Goal: Find contact information: Find contact information

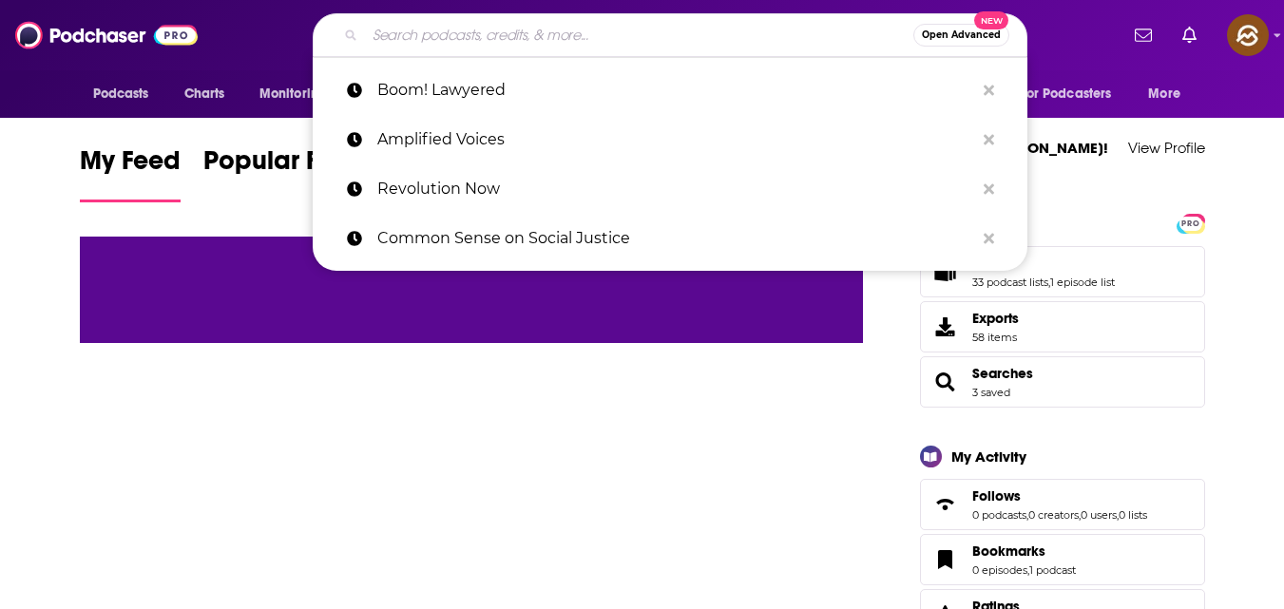
click at [651, 29] on input "Search podcasts, credits, & more..." at bounding box center [639, 35] width 548 height 30
paste input "The Brand Called You"
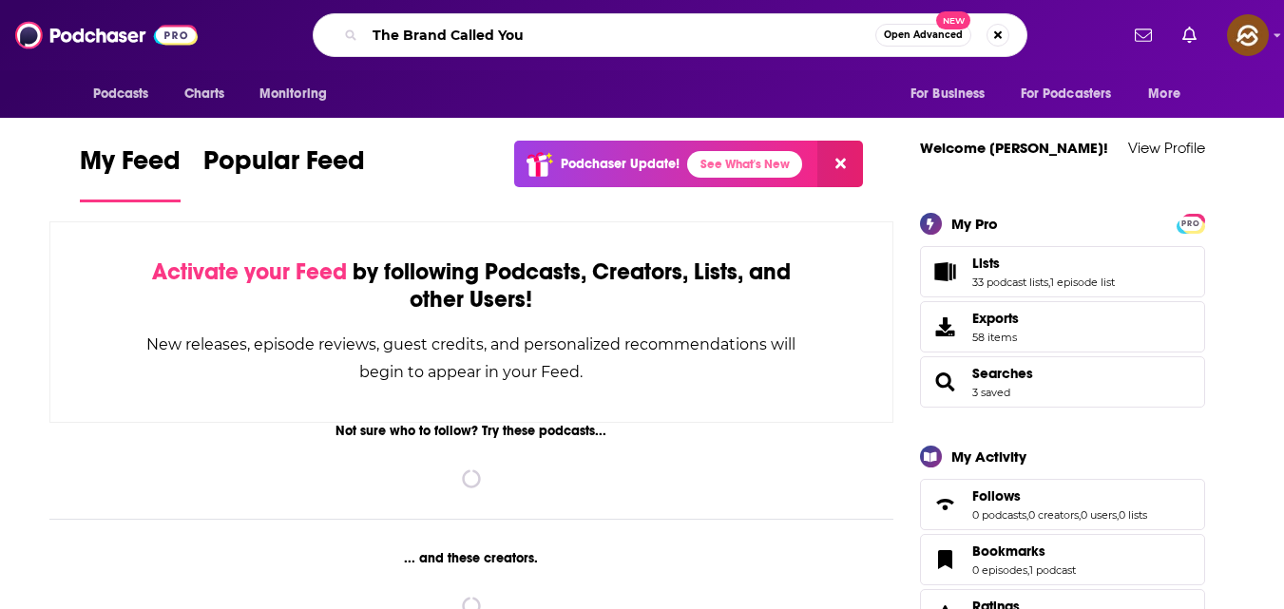
type input "The Brand Called You"
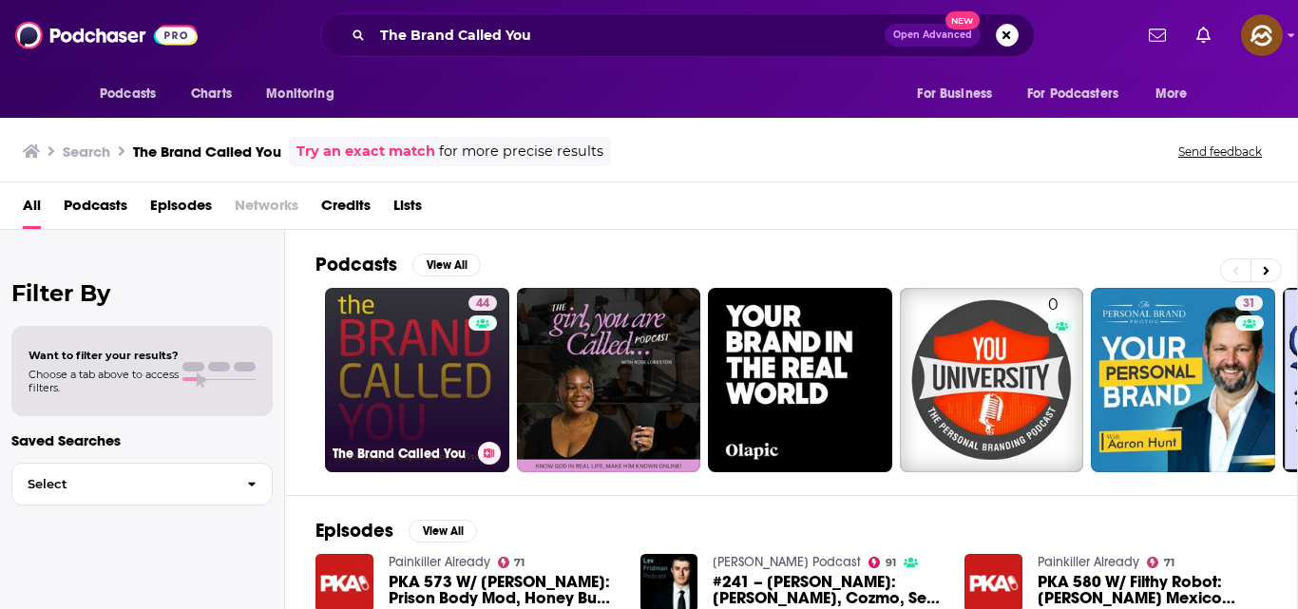
click at [423, 345] on link "44 The Brand Called You" at bounding box center [417, 380] width 184 height 184
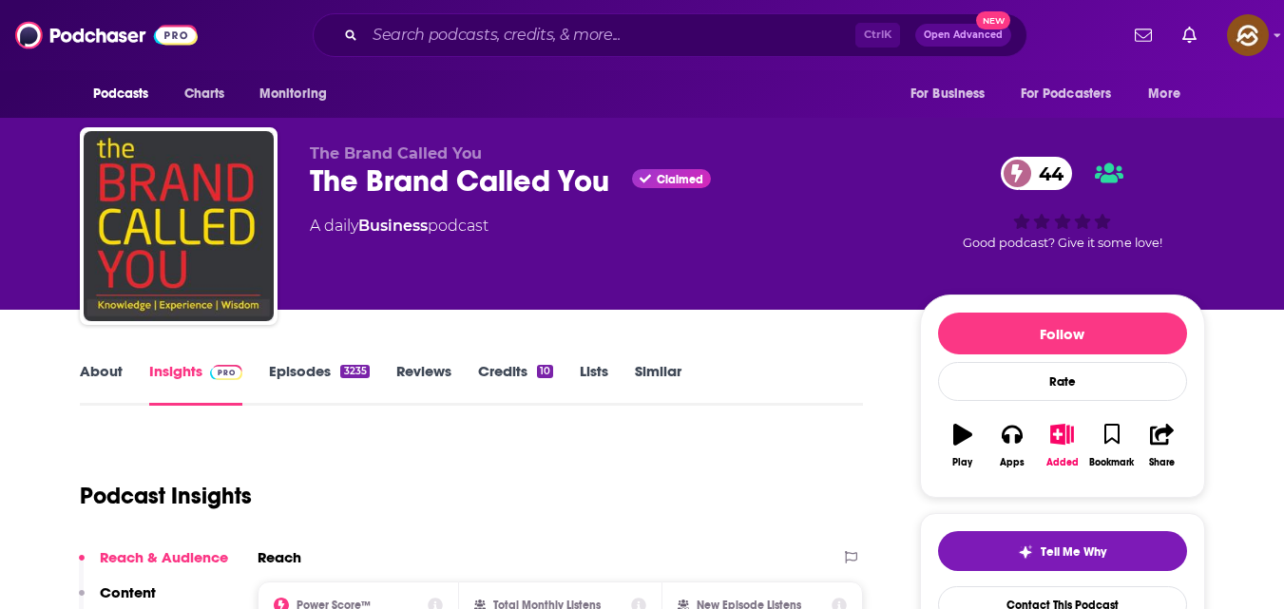
scroll to position [48, 0]
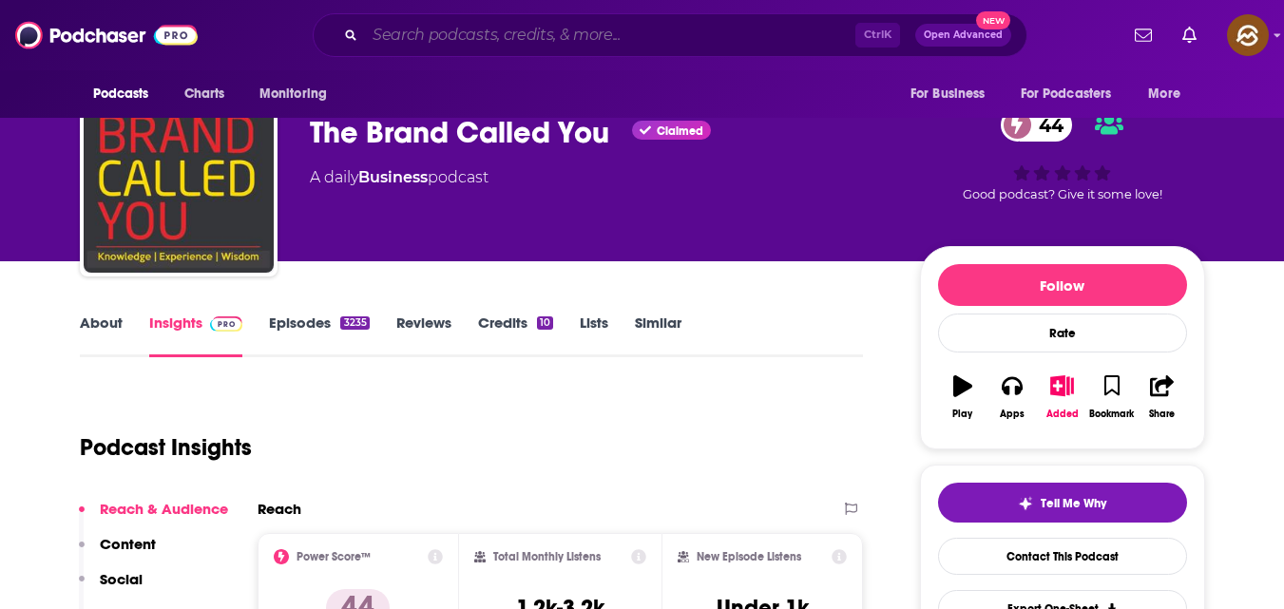
click at [572, 35] on input "Search podcasts, credits, & more..." at bounding box center [610, 35] width 490 height 30
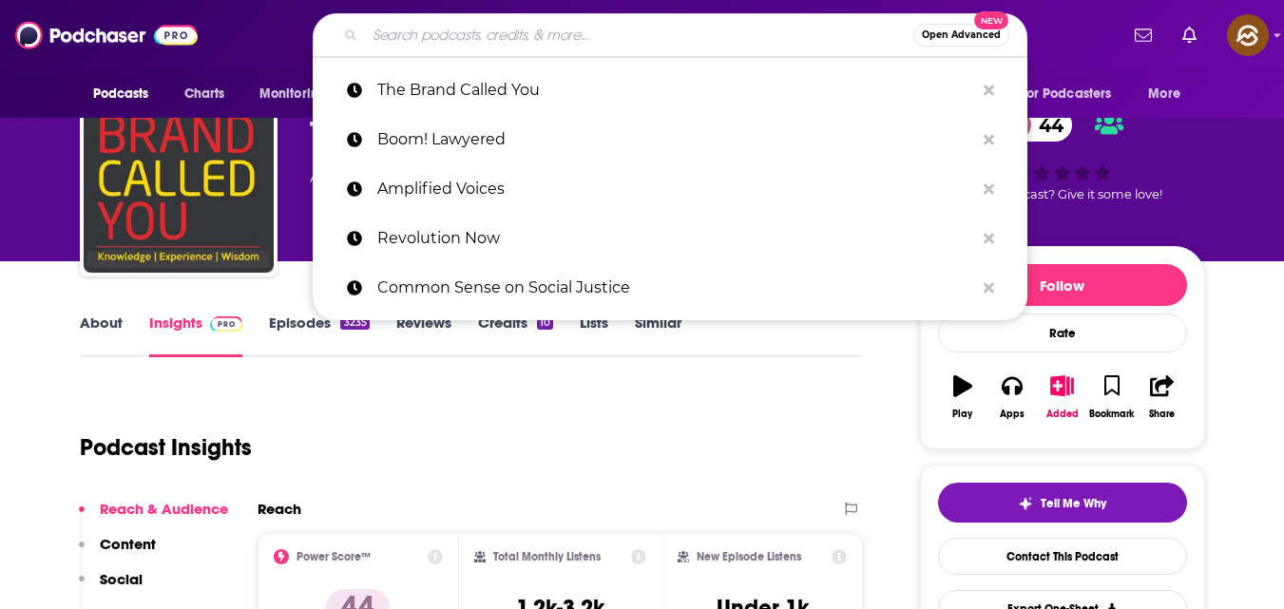
paste input "The Diary of a CEO"
type input "The Diary of a CEO"
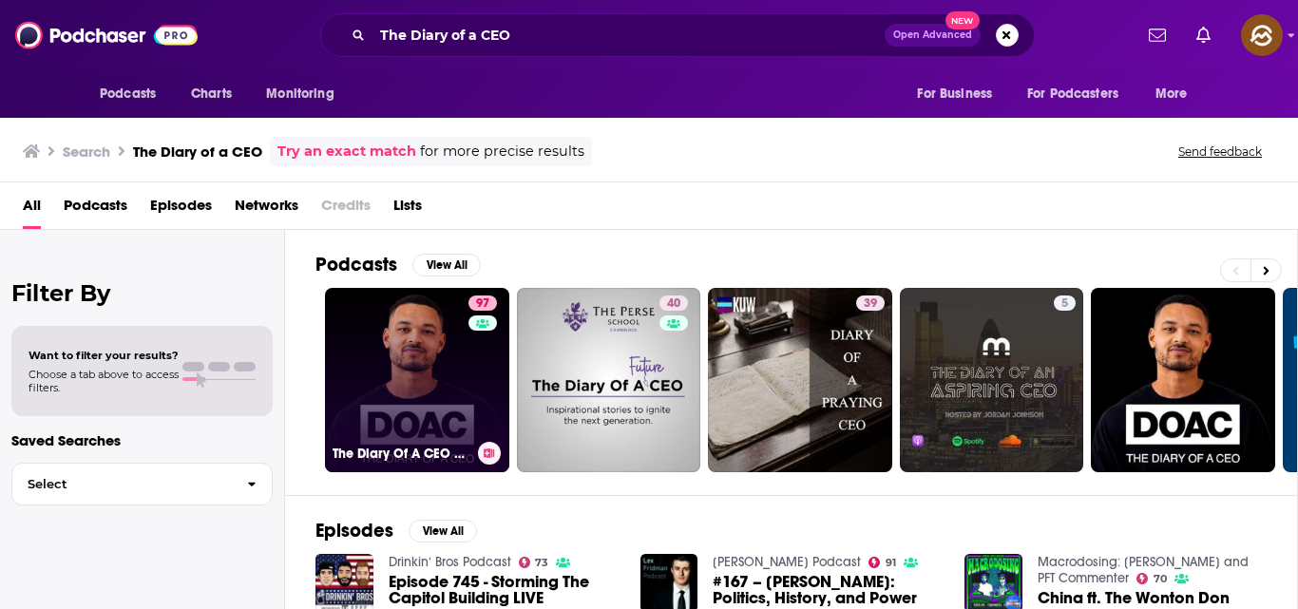
click at [413, 378] on link "97 The Diary Of A CEO with [PERSON_NAME]" at bounding box center [417, 380] width 184 height 184
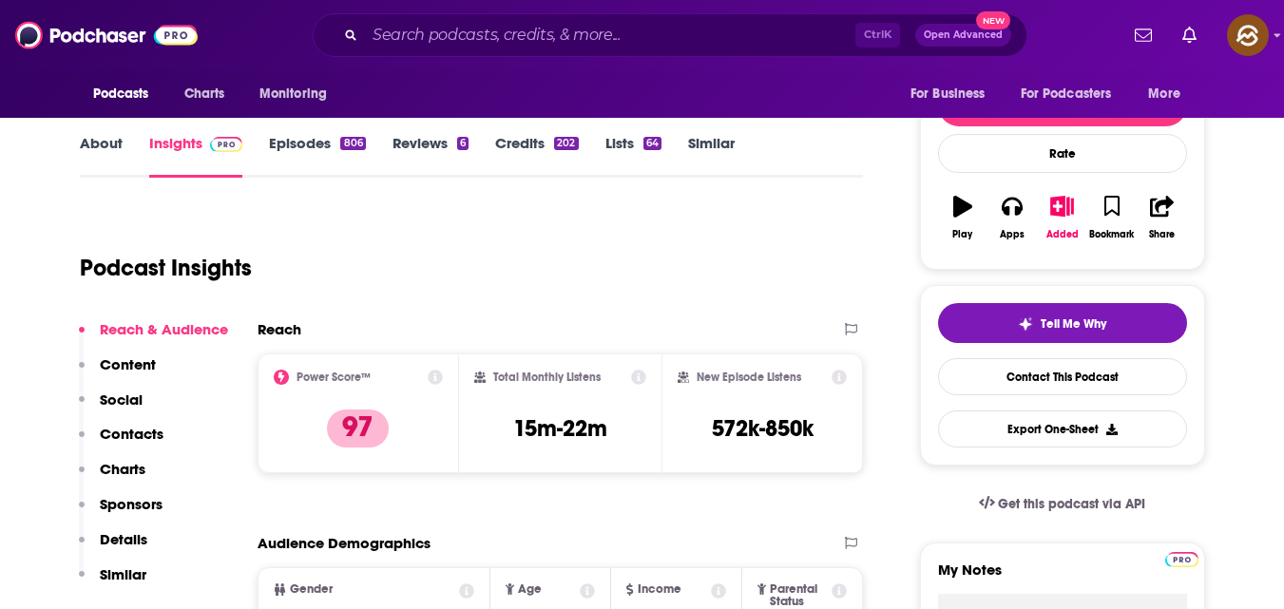
scroll to position [233, 0]
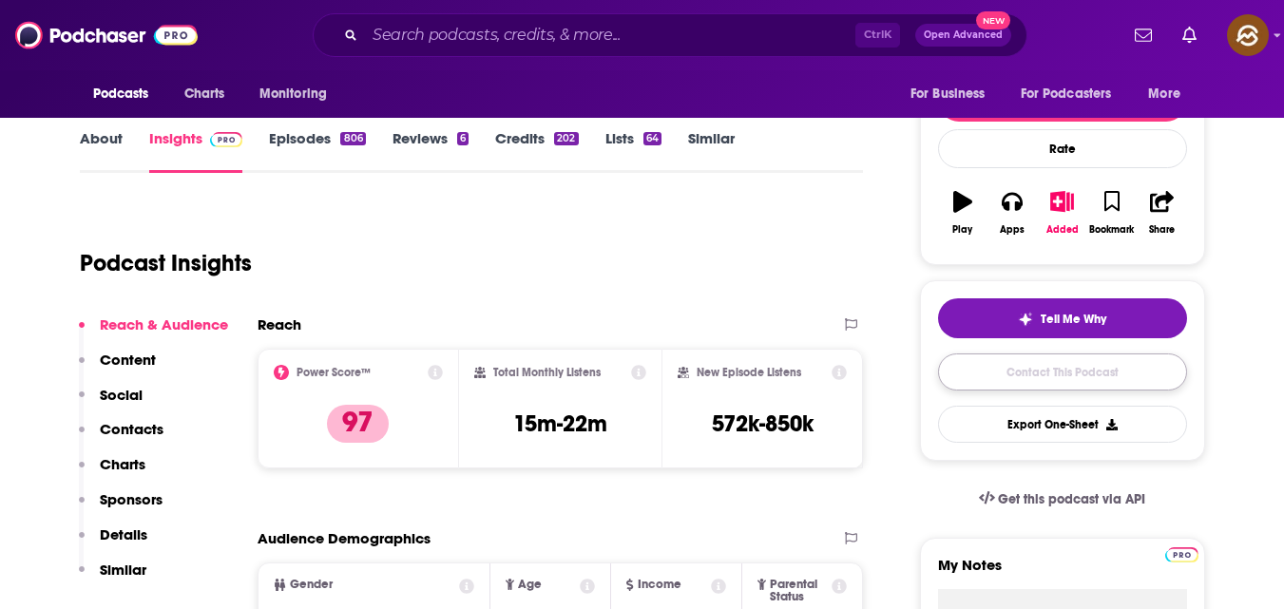
click at [1086, 376] on link "Contact This Podcast" at bounding box center [1062, 372] width 249 height 37
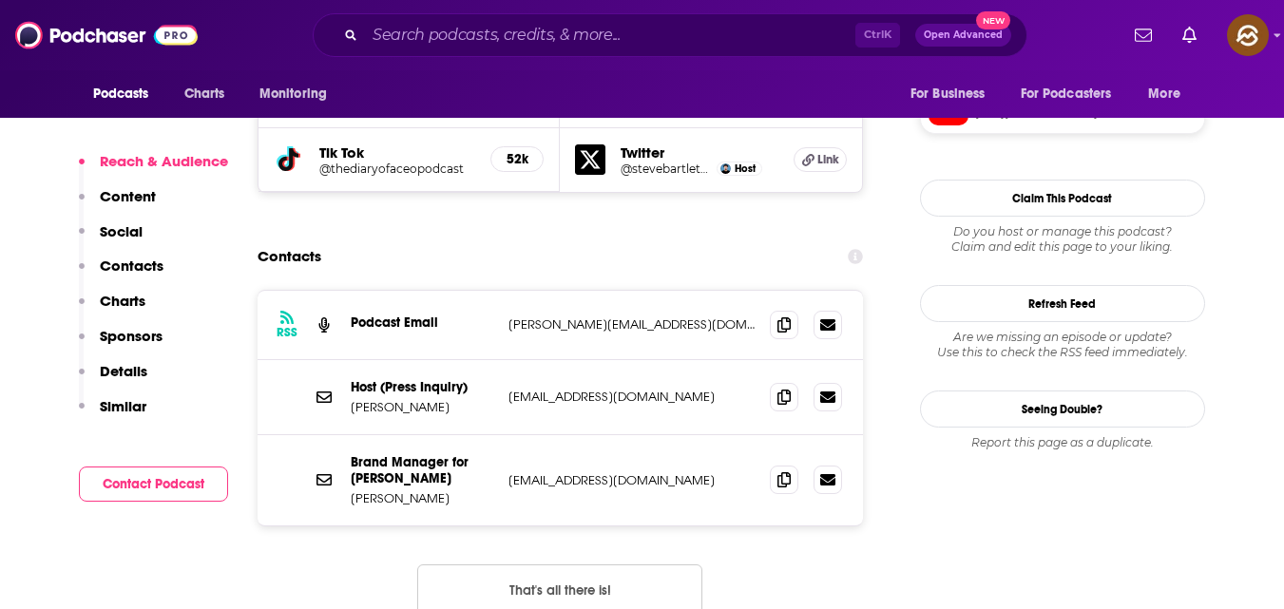
scroll to position [1810, 0]
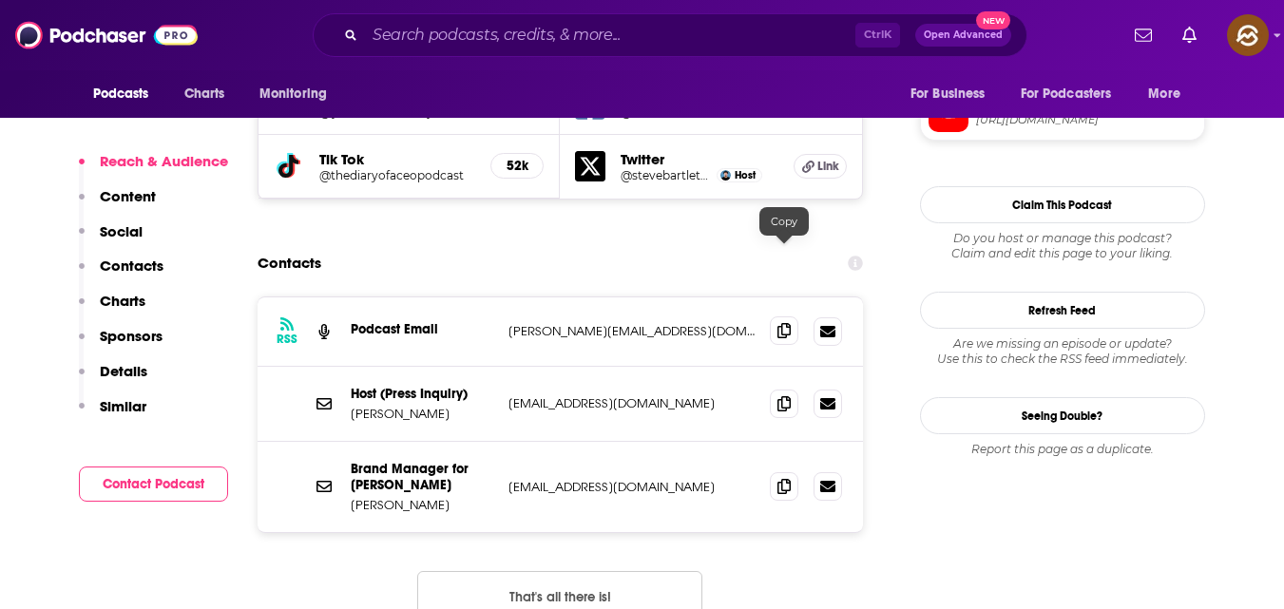
click at [783, 323] on icon at bounding box center [784, 330] width 13 height 15
click at [787, 395] on icon at bounding box center [784, 402] width 13 height 15
click at [789, 395] on icon at bounding box center [784, 402] width 13 height 15
click at [789, 478] on icon at bounding box center [784, 485] width 13 height 15
click at [755, 31] on input "Search podcasts, credits, & more..." at bounding box center [610, 35] width 490 height 30
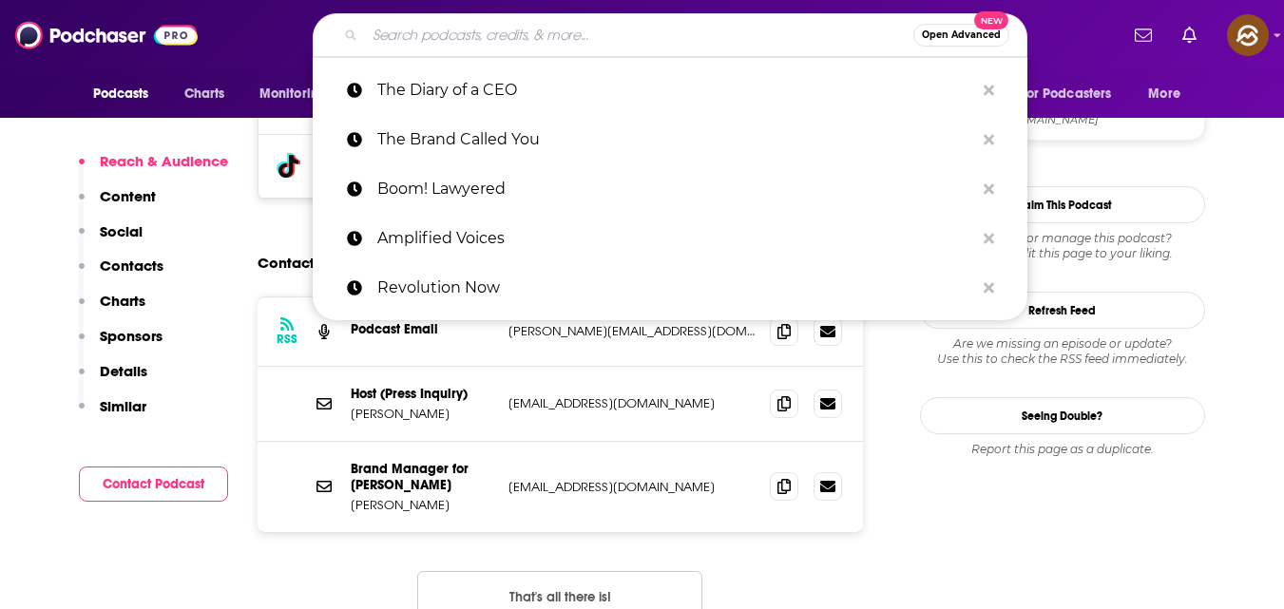
paste input "Angels, Exits, & Acquisitions"
type input "Angels, Exits, & Acquisitions"
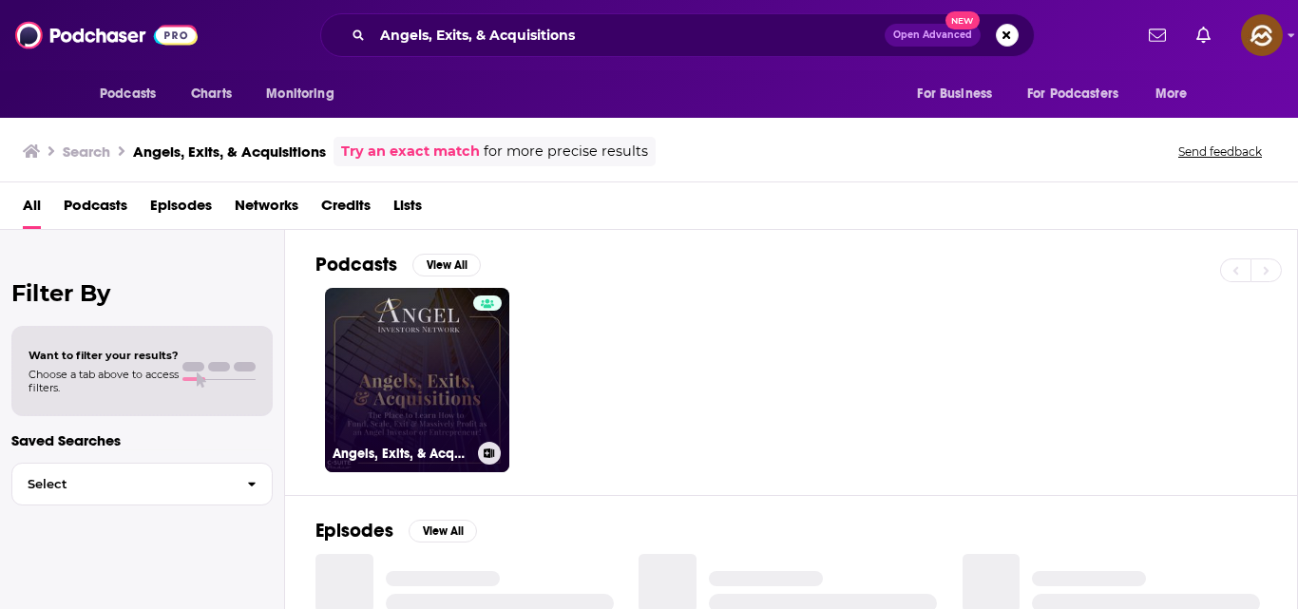
click at [475, 365] on div at bounding box center [487, 369] width 29 height 146
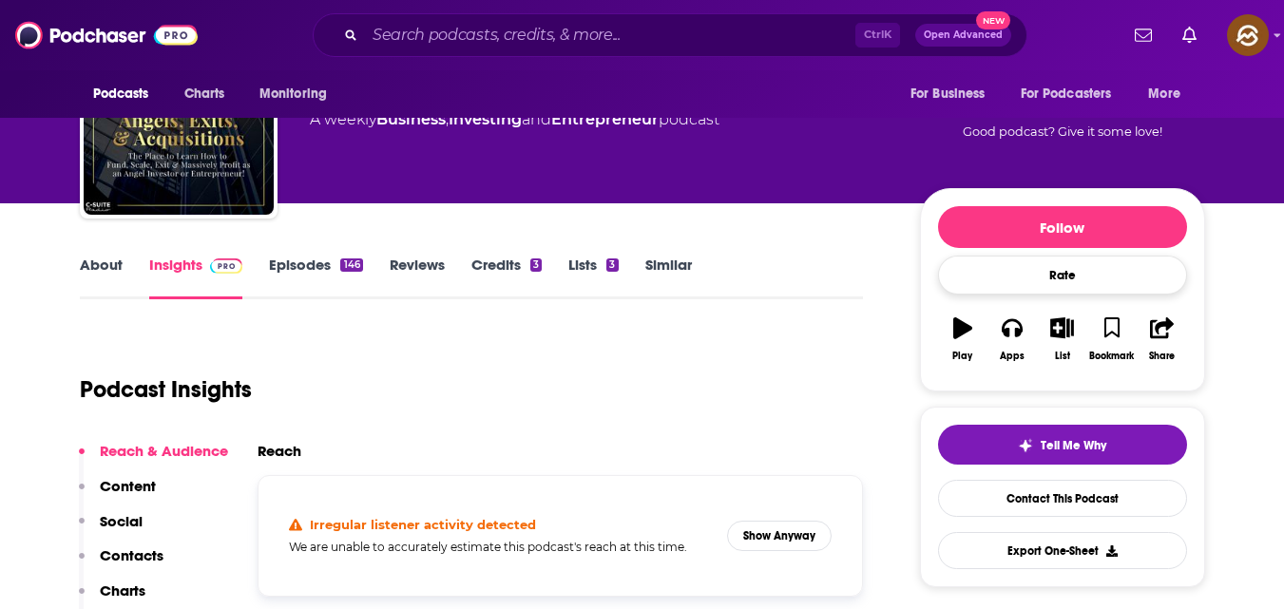
scroll to position [107, 0]
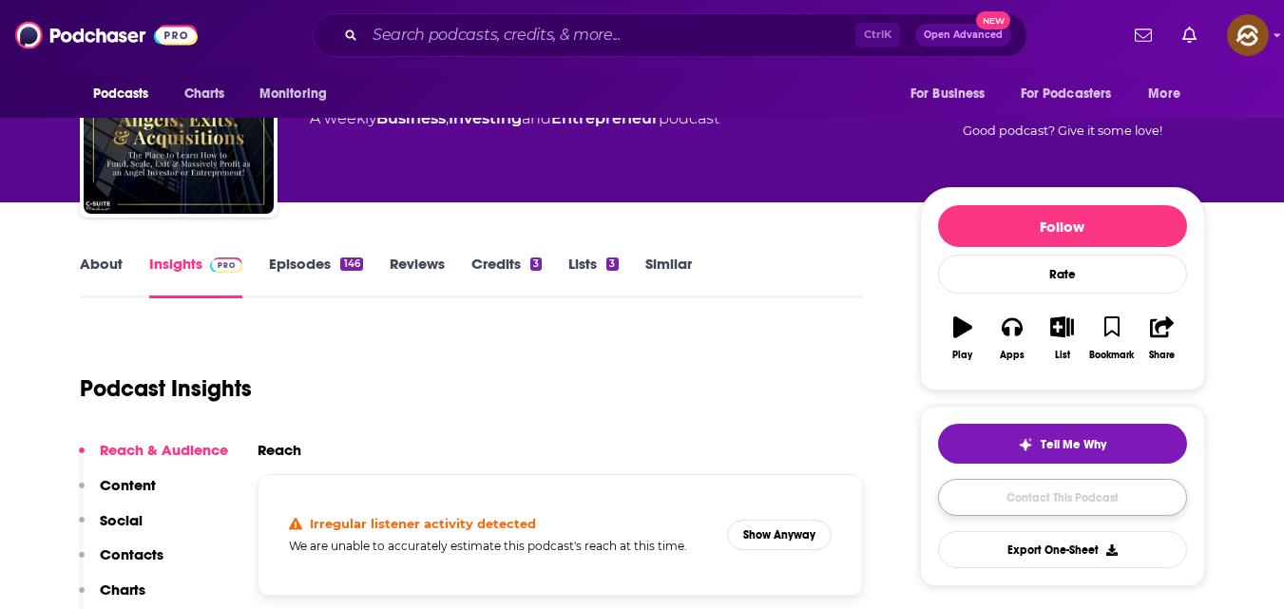
click at [1070, 495] on link "Contact This Podcast" at bounding box center [1062, 497] width 249 height 37
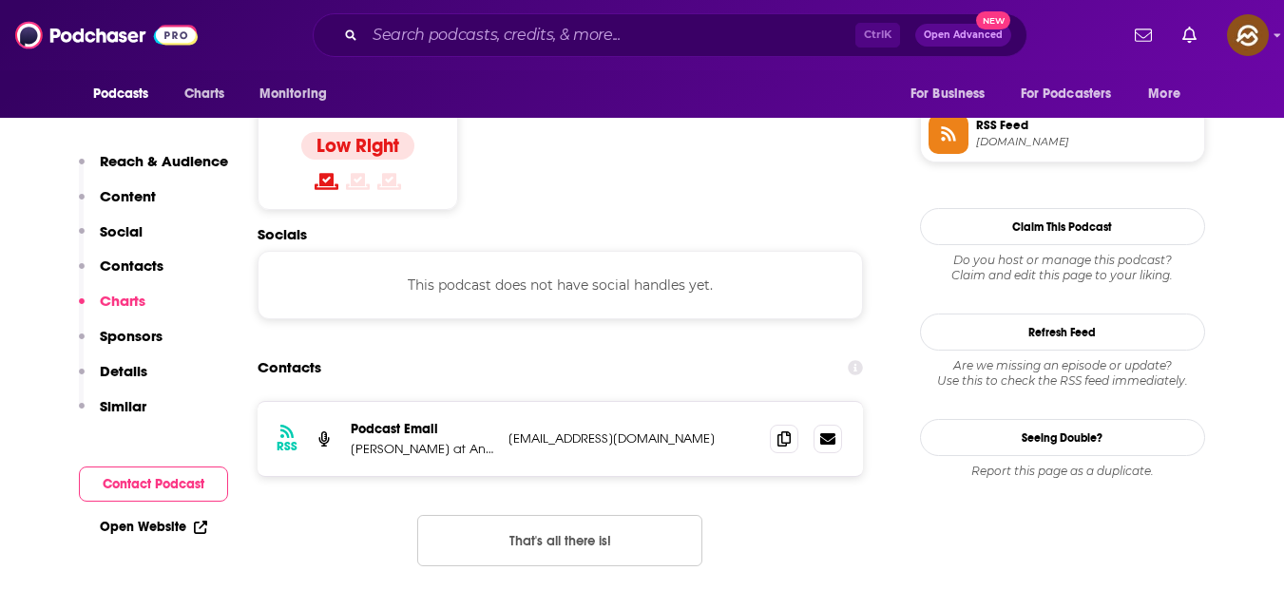
scroll to position [1559, 0]
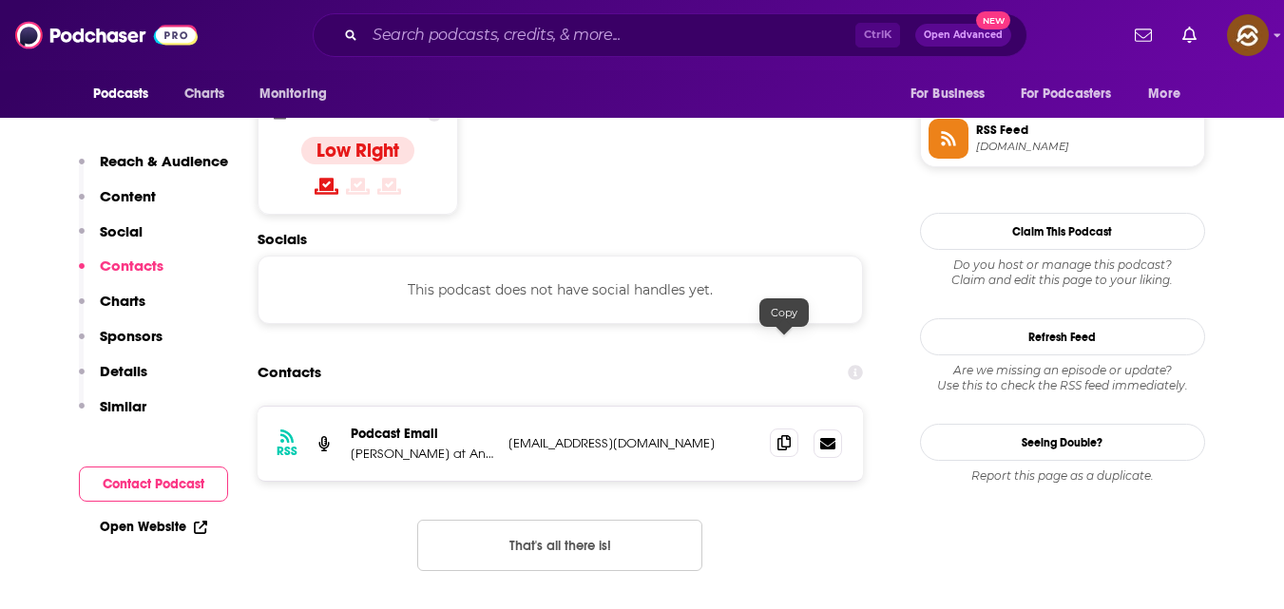
click at [784, 435] on icon at bounding box center [784, 442] width 13 height 15
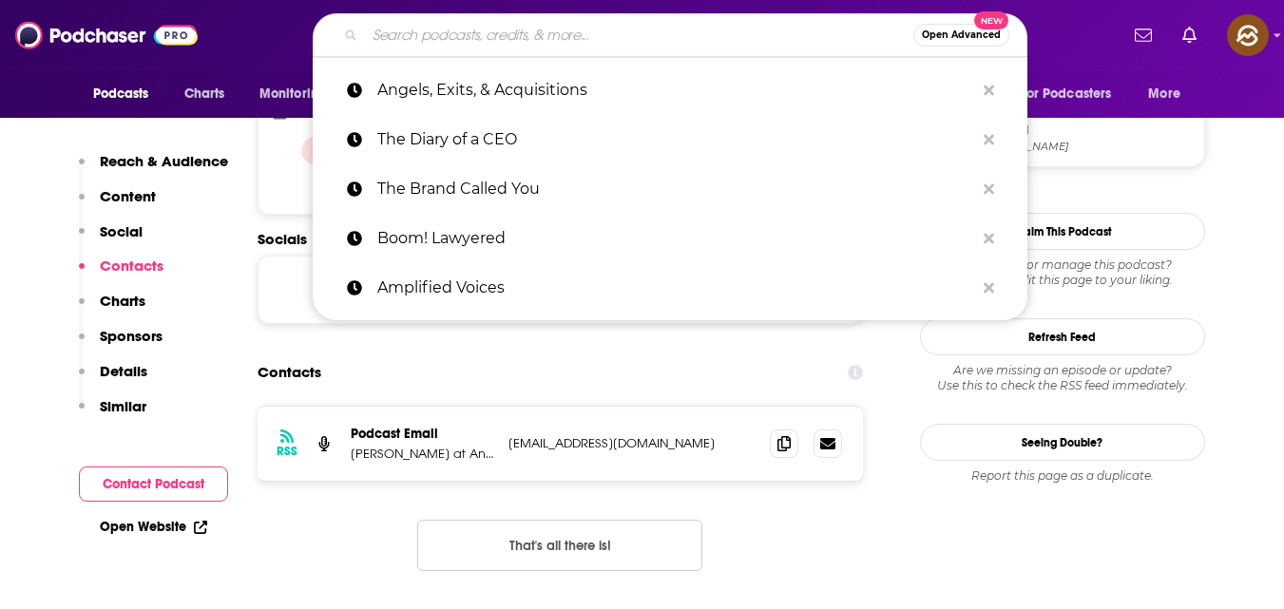
click at [510, 26] on input "Search podcasts, credits, & more..." at bounding box center [639, 35] width 548 height 30
paste input "Scale Like a CEO"
type input "Scale Like a CEO"
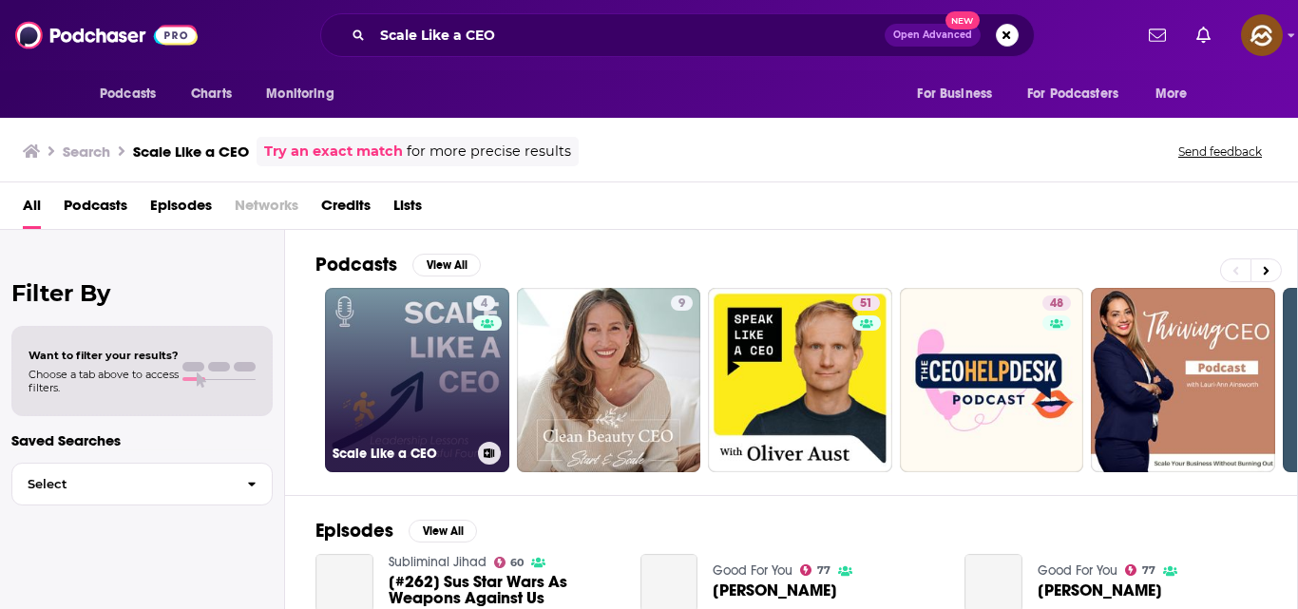
click at [414, 343] on link "4 Scale Like a CEO" at bounding box center [417, 380] width 184 height 184
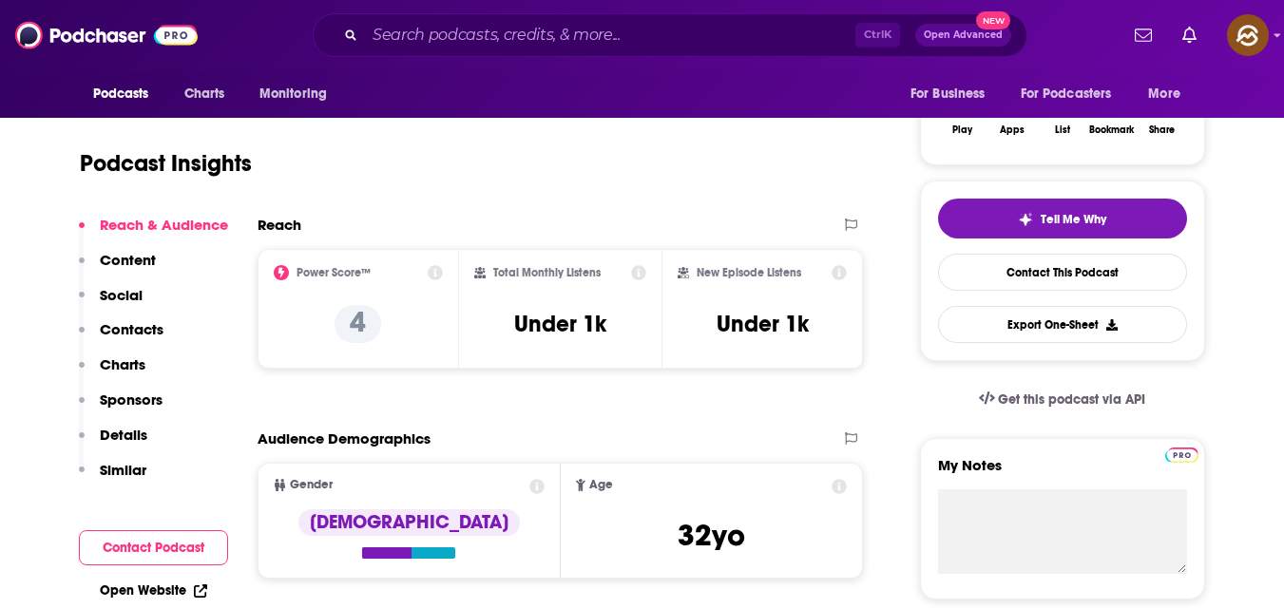
scroll to position [340, 0]
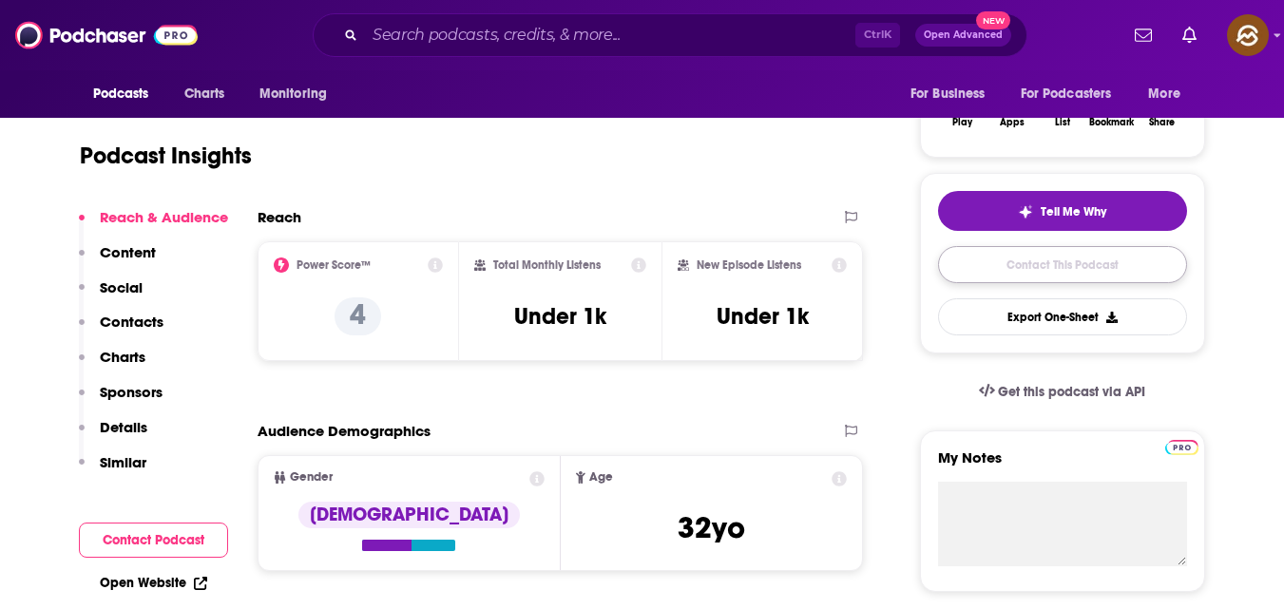
click at [1098, 260] on link "Contact This Podcast" at bounding box center [1062, 264] width 249 height 37
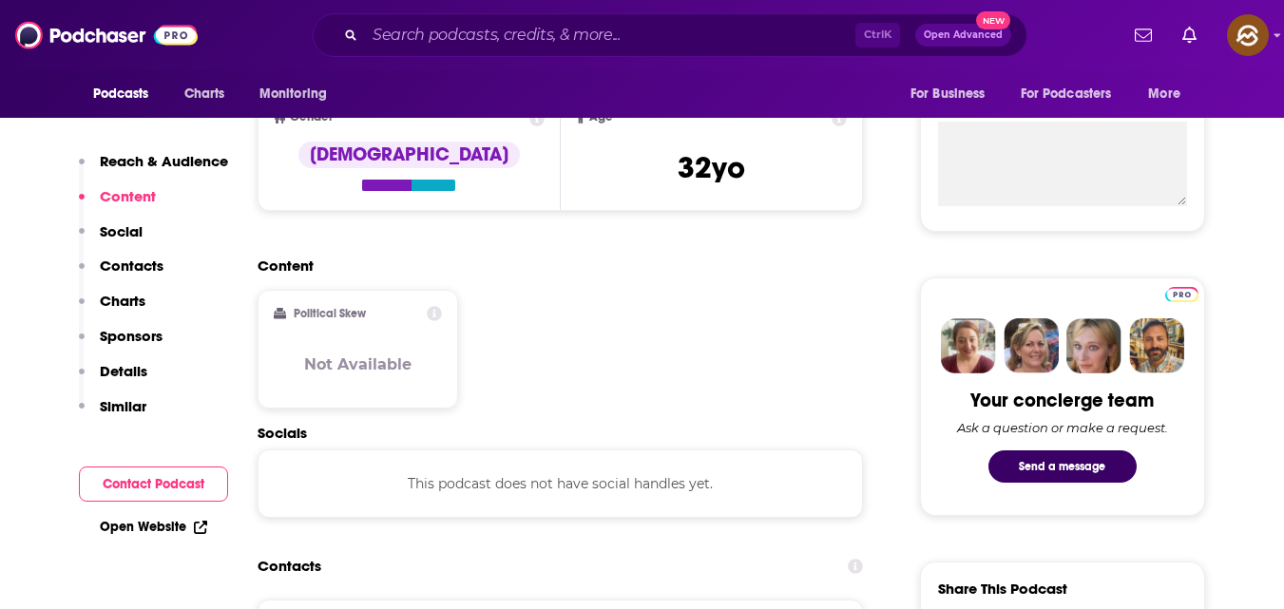
scroll to position [696, 0]
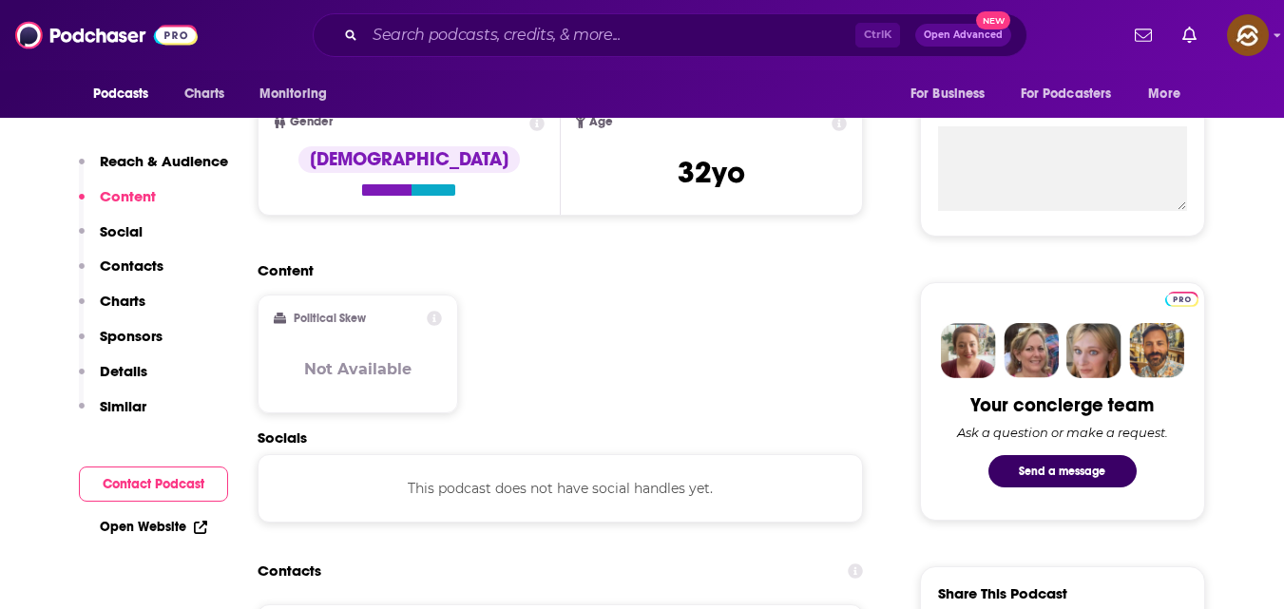
click at [147, 477] on button "Contact Podcast" at bounding box center [153, 484] width 149 height 35
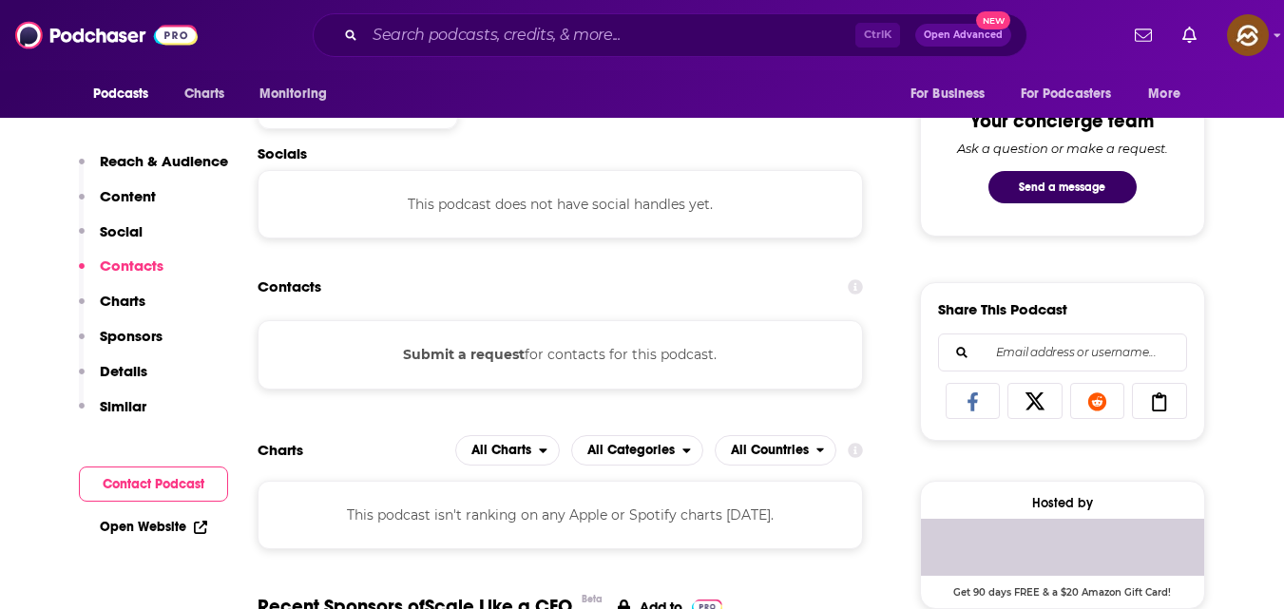
scroll to position [985, 0]
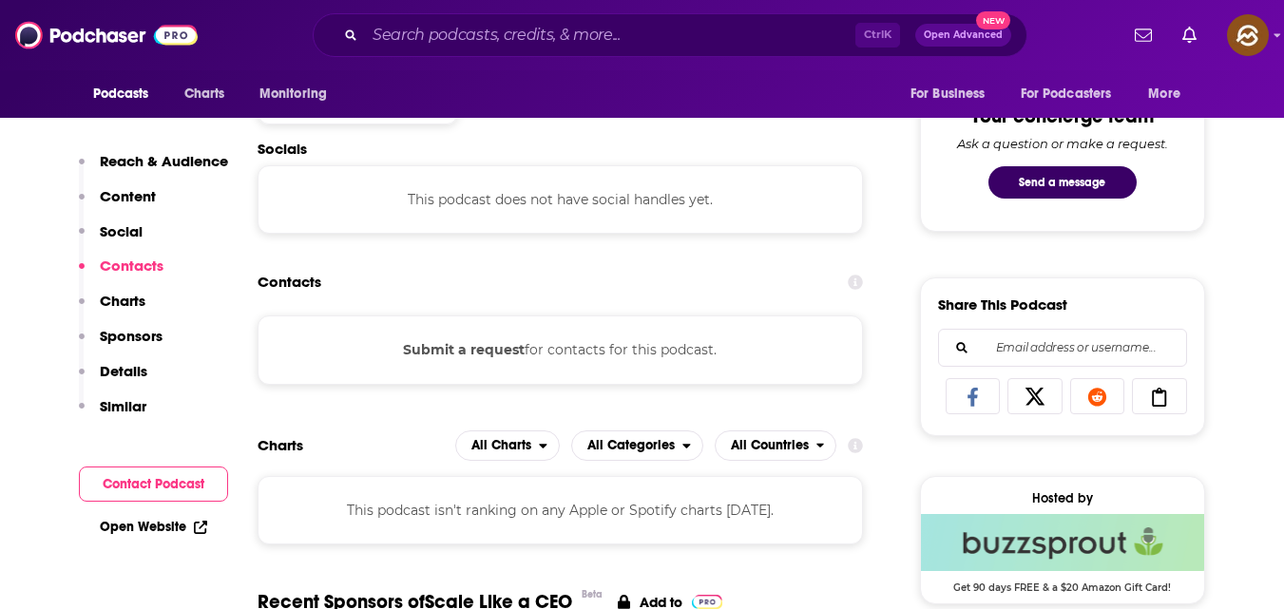
click at [147, 477] on button "Contact Podcast" at bounding box center [153, 484] width 149 height 35
click at [502, 362] on div "Submit a request for contacts for this podcast." at bounding box center [561, 350] width 606 height 68
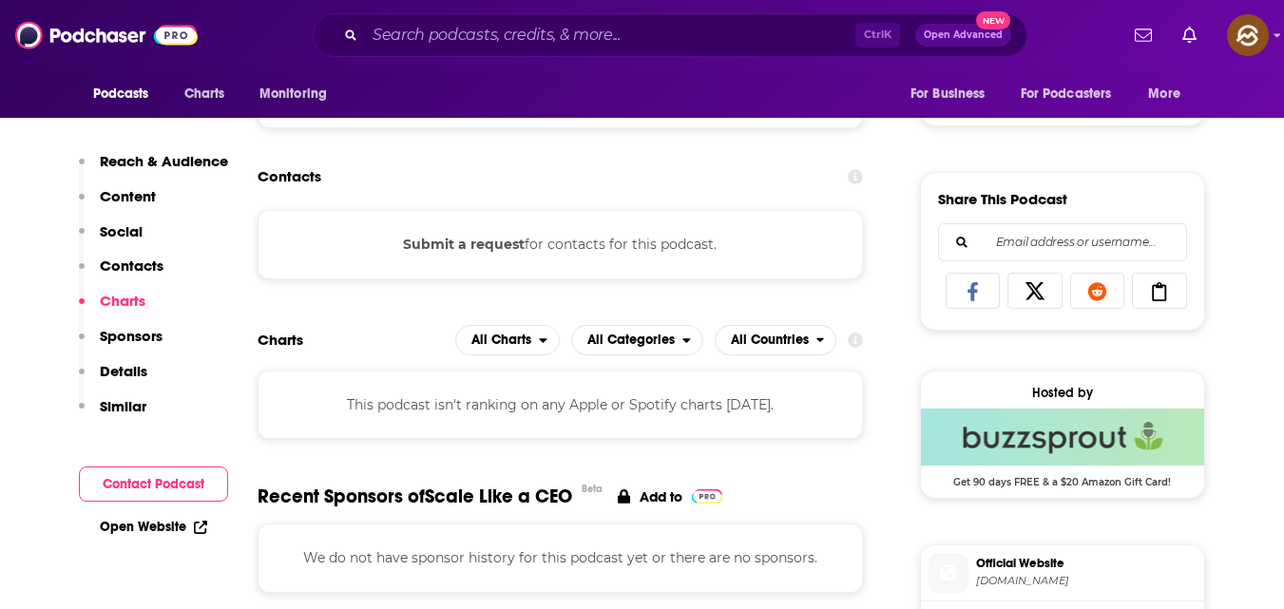
scroll to position [1111, 0]
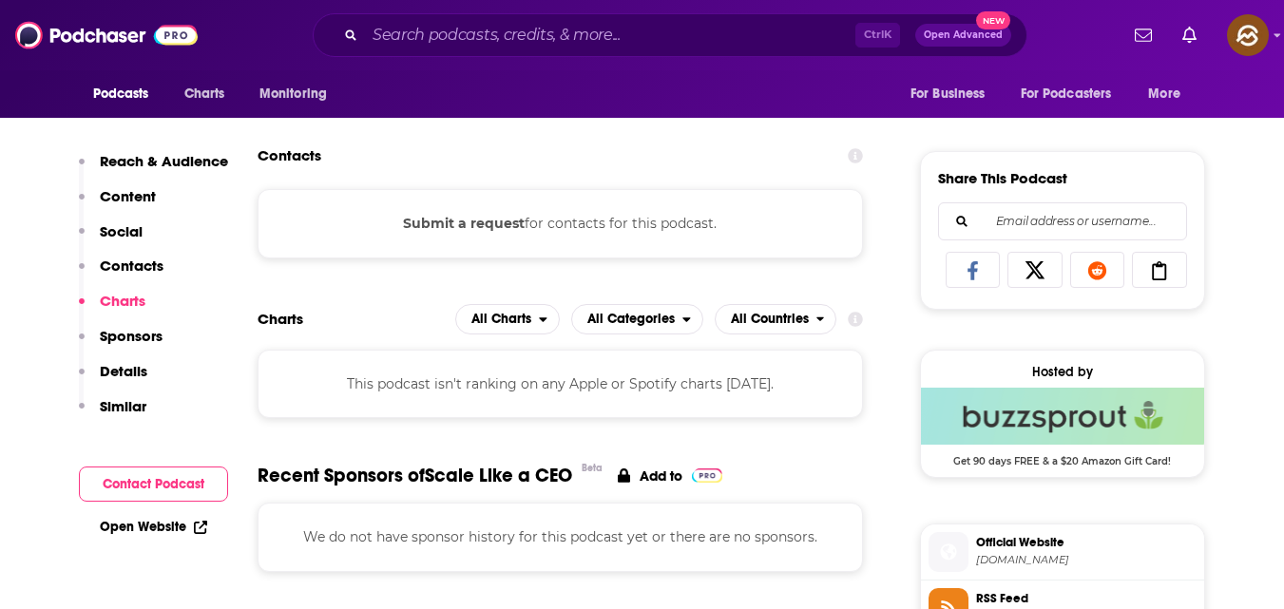
click at [168, 524] on link "Open Website" at bounding box center [153, 527] width 107 height 16
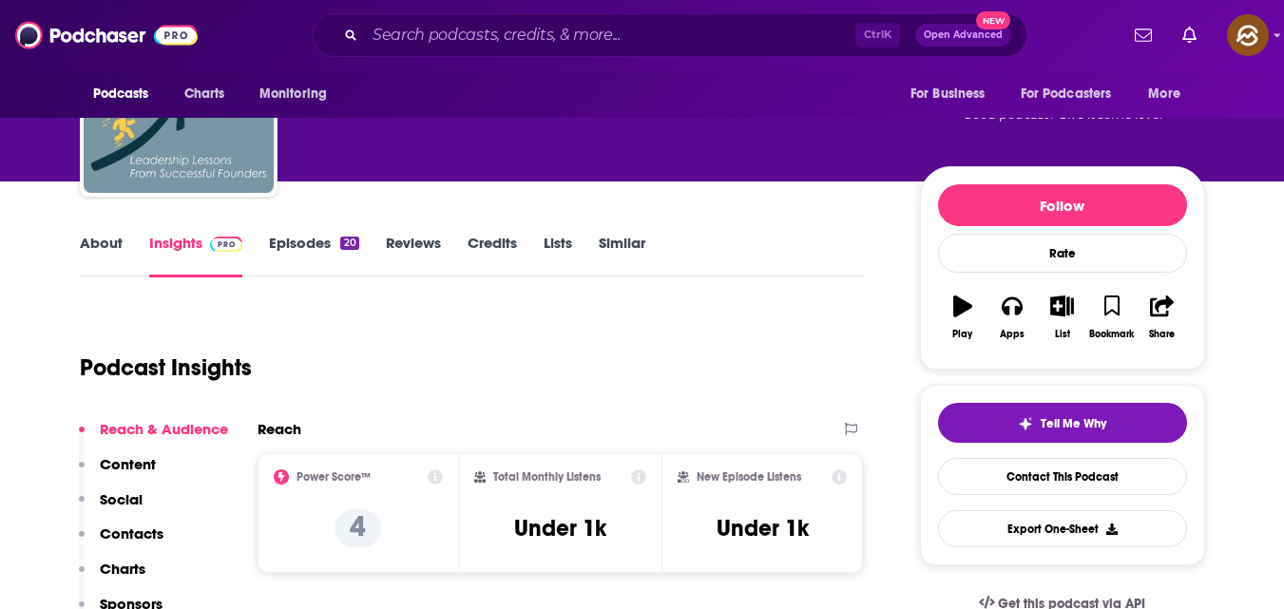
scroll to position [126, 0]
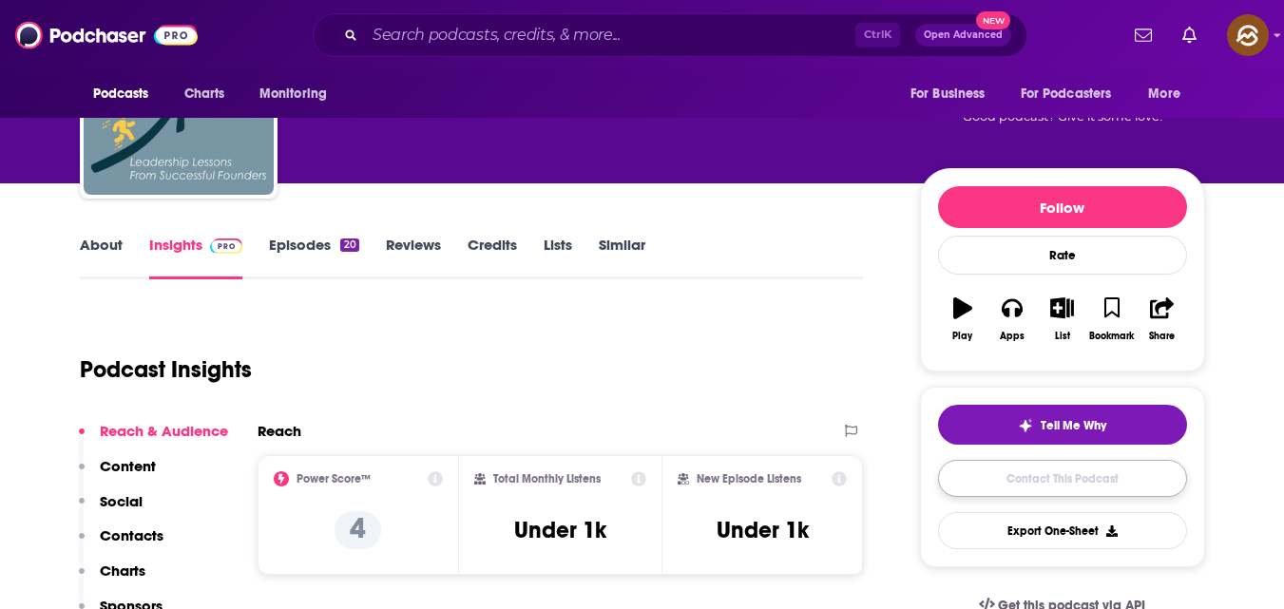
click at [1056, 466] on link "Contact This Podcast" at bounding box center [1062, 478] width 249 height 37
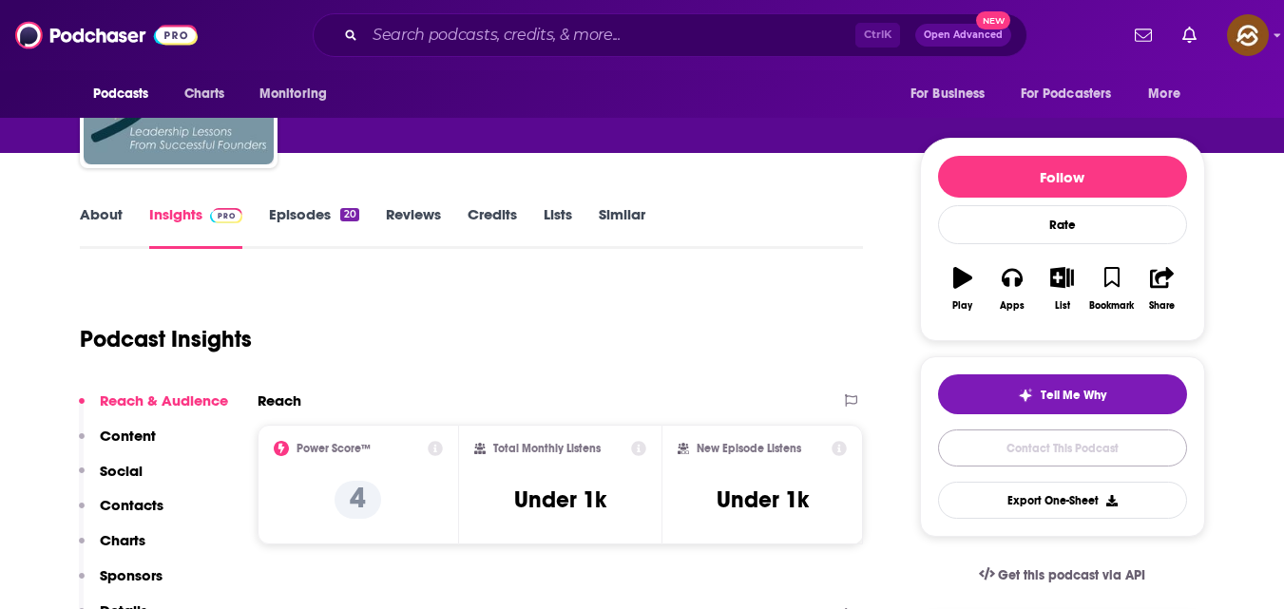
scroll to position [40, 0]
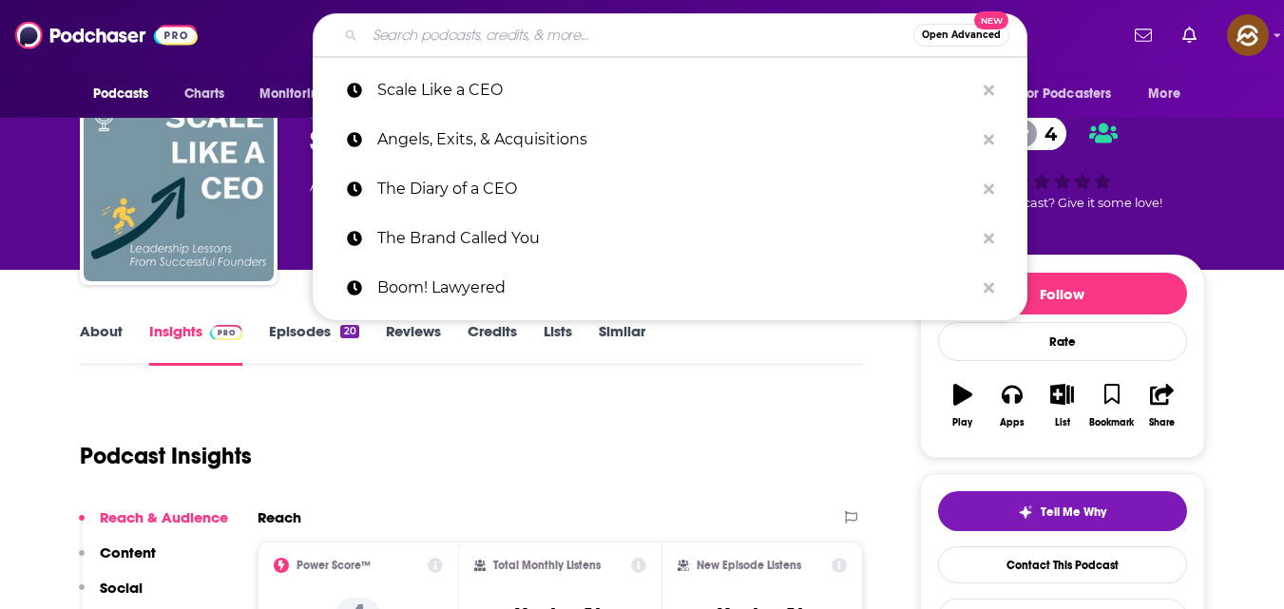
click at [474, 40] on input "Search podcasts, credits, & more..." at bounding box center [639, 35] width 548 height 30
paste input "scaling up Business with [PERSON_NAME]"
type input "scaling up Business with [PERSON_NAME]"
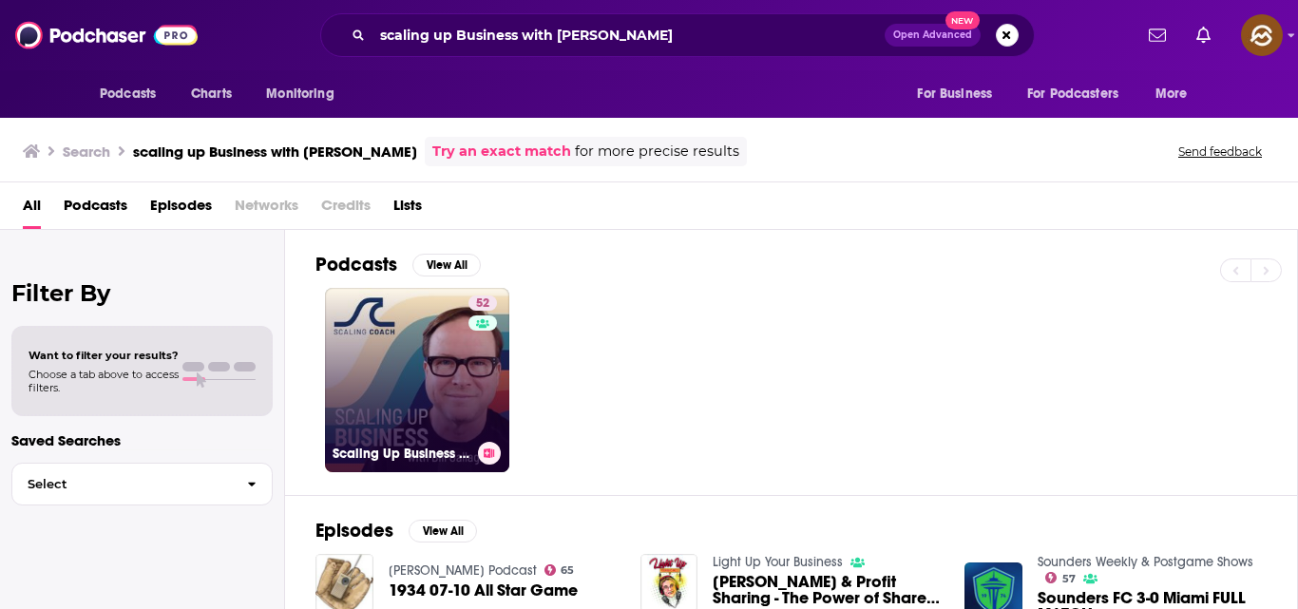
click at [391, 410] on link "52 Scaling Up Business with [PERSON_NAME]" at bounding box center [417, 380] width 184 height 184
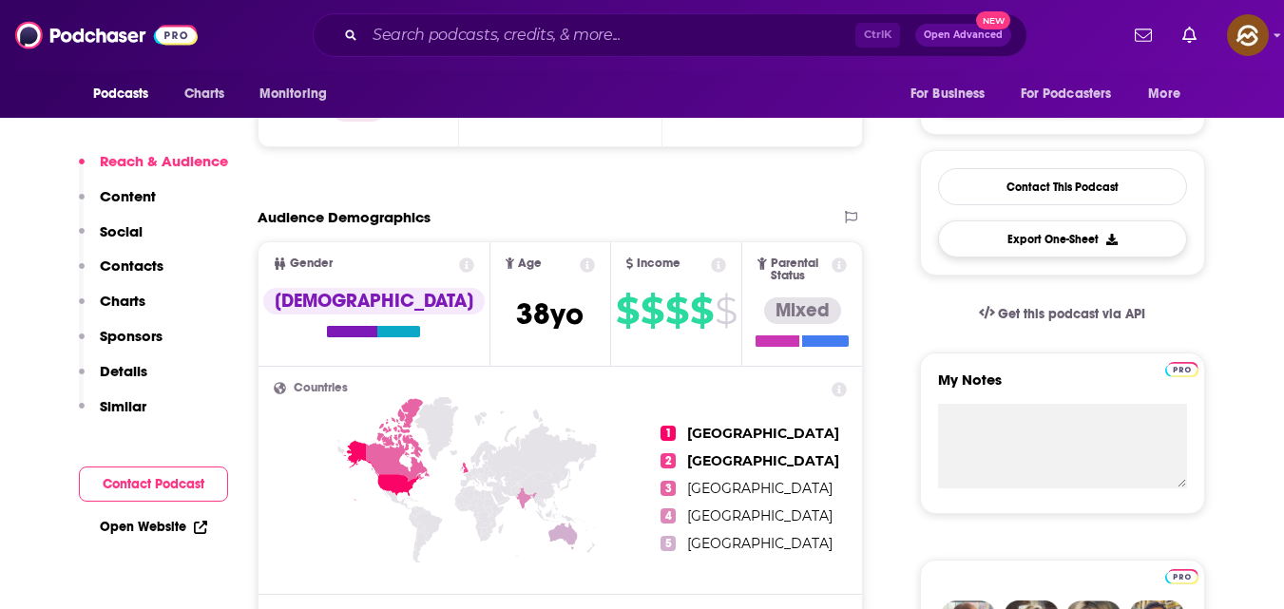
scroll to position [553, 0]
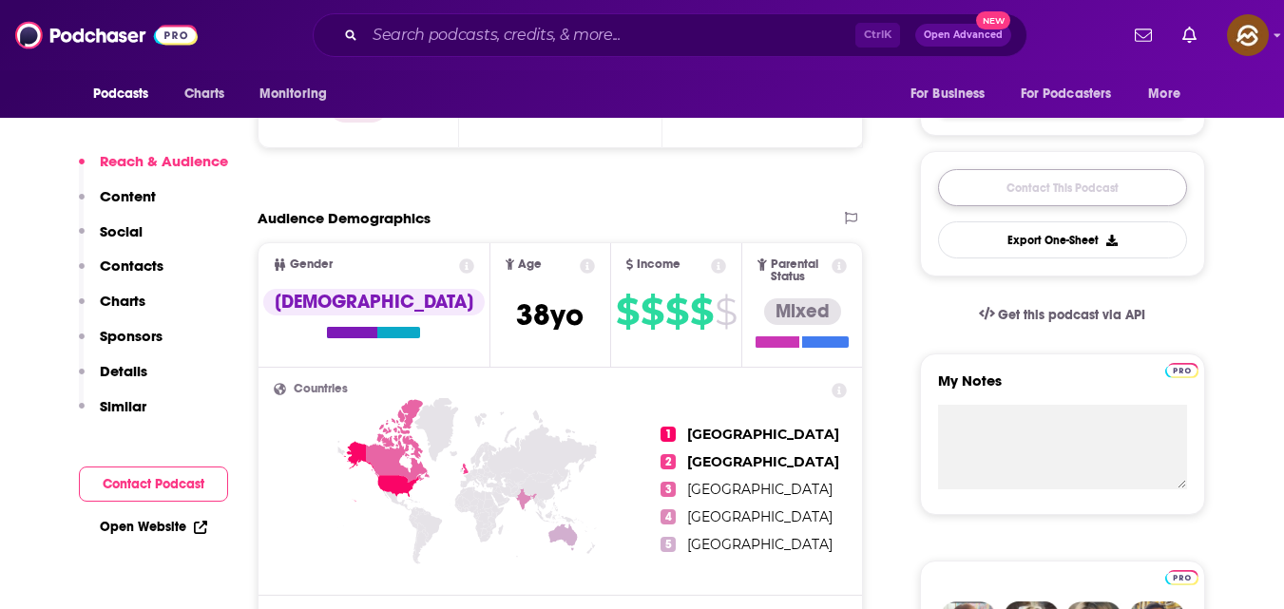
click at [1029, 186] on link "Contact This Podcast" at bounding box center [1062, 187] width 249 height 37
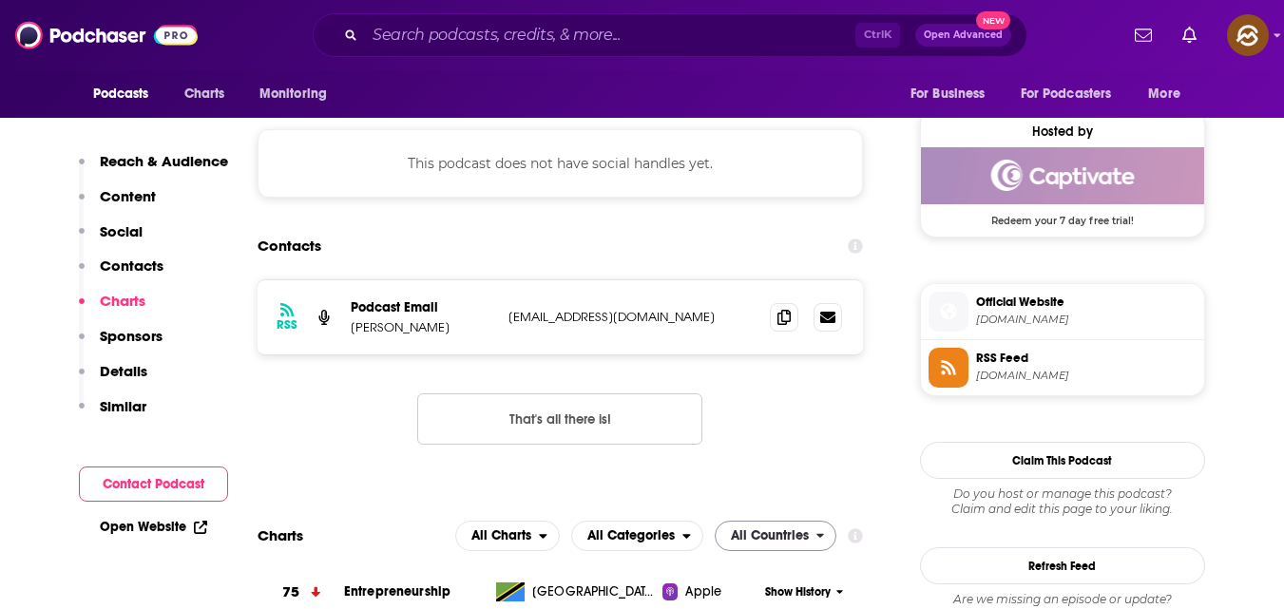
scroll to position [1639, 0]
click at [783, 310] on icon at bounding box center [784, 317] width 13 height 15
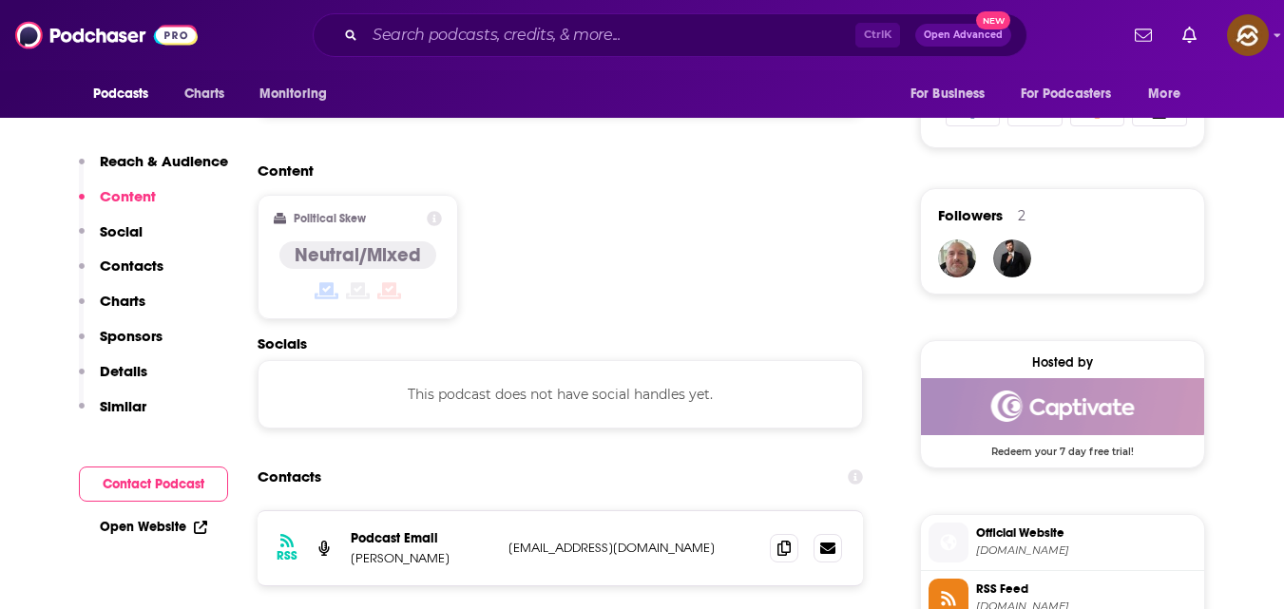
scroll to position [1417, 0]
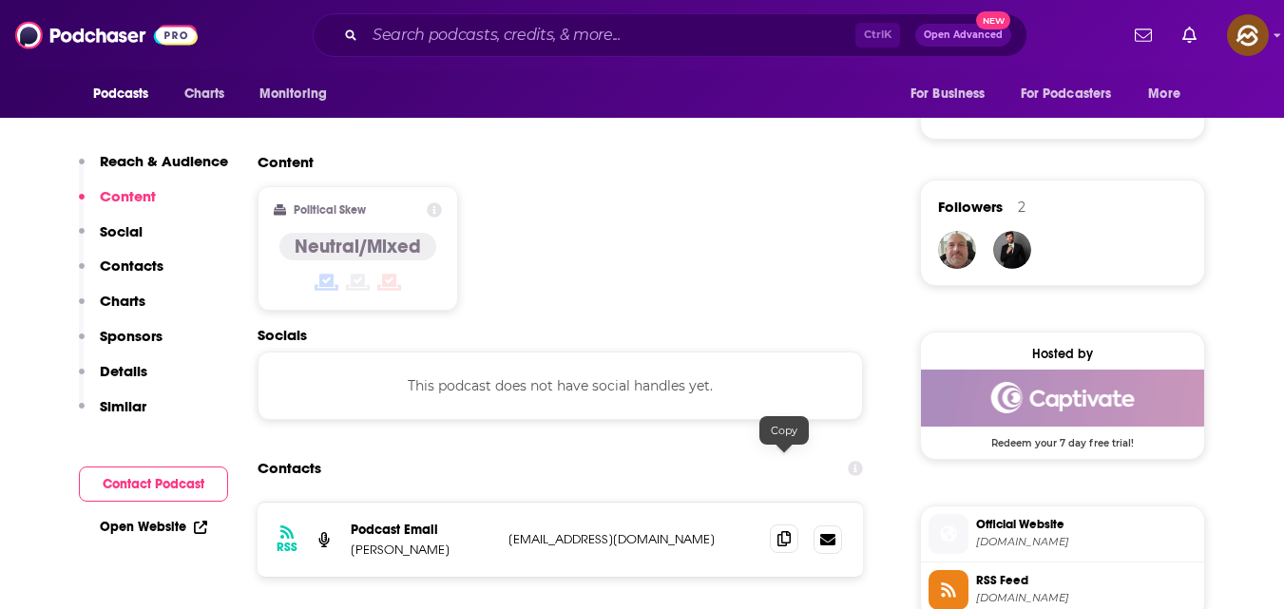
click at [788, 531] on icon at bounding box center [784, 538] width 13 height 15
